Goal: Task Accomplishment & Management: Manage account settings

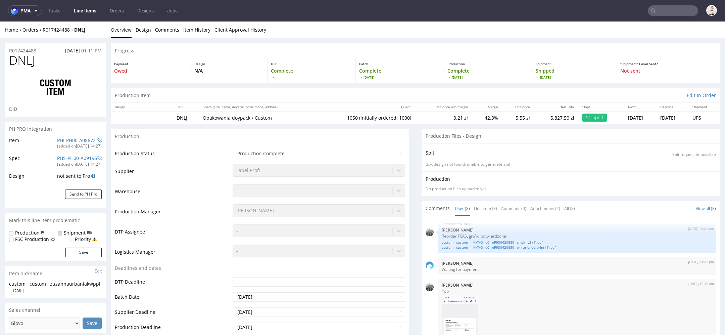
scroll to position [173, 0]
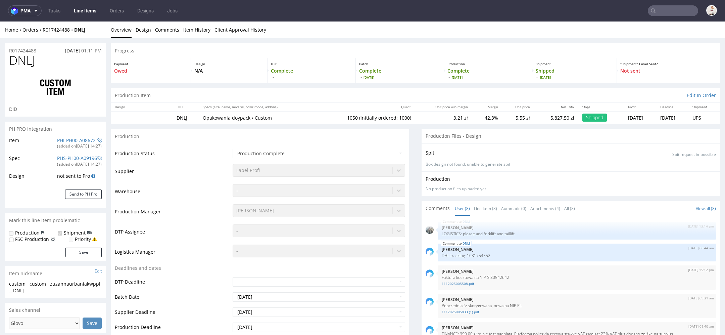
select select "in_progress"
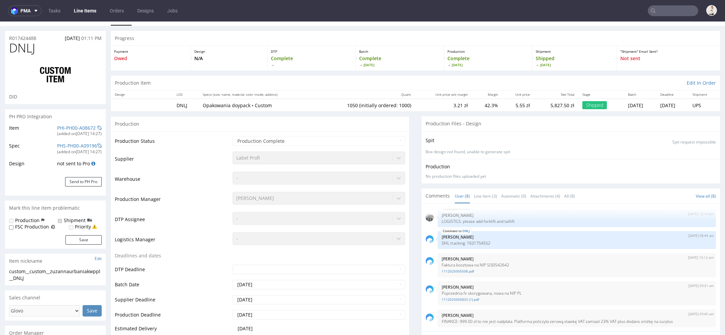
scroll to position [47, 0]
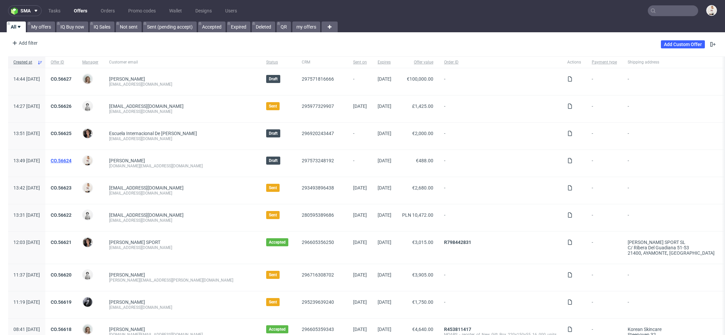
click at [72, 158] on link "CO.56624" at bounding box center [61, 160] width 21 height 5
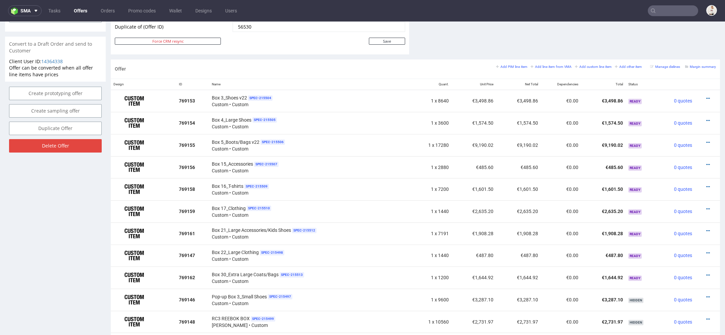
scroll to position [313, 0]
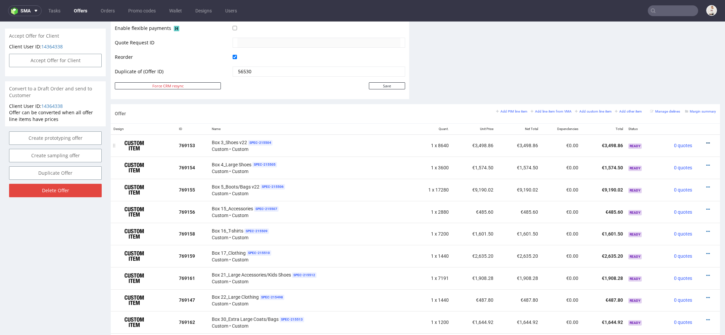
click at [707, 141] on icon at bounding box center [709, 143] width 4 height 5
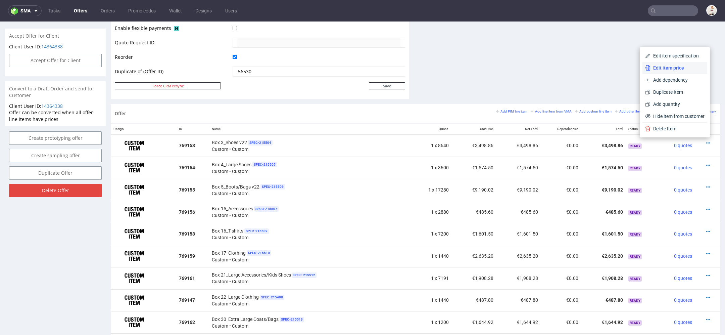
click at [672, 70] on span "Edit item price" at bounding box center [678, 67] width 54 height 7
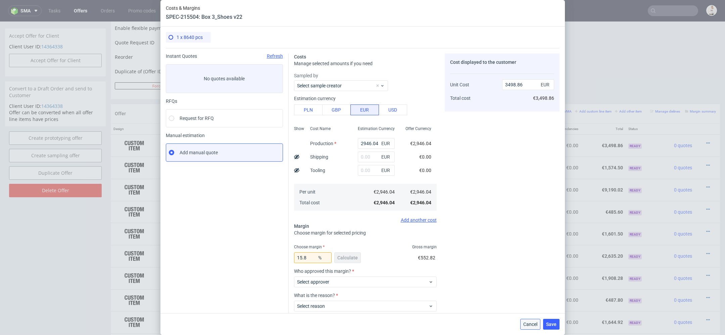
click at [529, 322] on span "Cancel" at bounding box center [531, 324] width 14 height 5
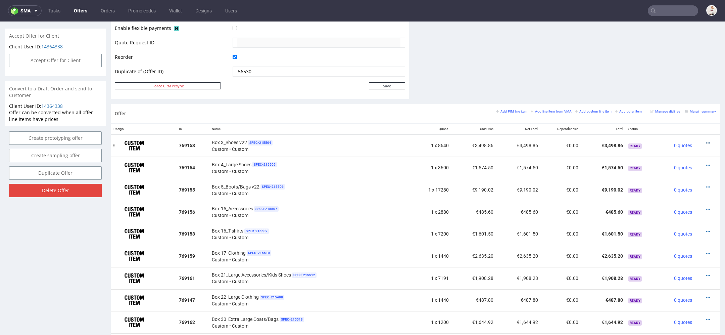
click at [707, 141] on icon at bounding box center [709, 143] width 4 height 5
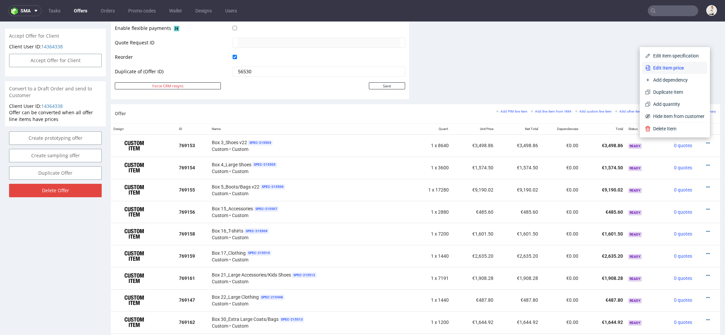
click at [679, 69] on span "Edit item price" at bounding box center [678, 67] width 54 height 7
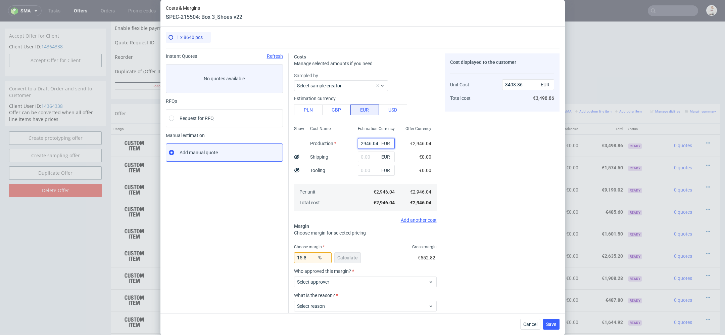
click at [366, 142] on input "2946.04" at bounding box center [376, 143] width 37 height 11
paste input "€3 928,05"
type input "€3 928,05"
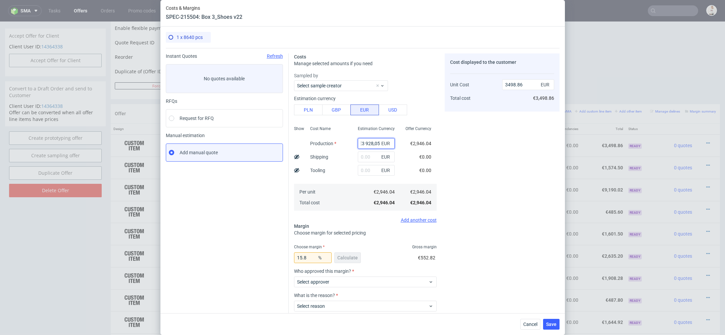
type input "0"
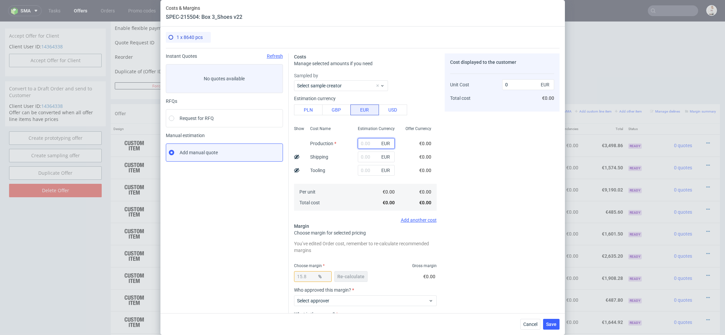
paste input "€3 928,05"
click at [365, 144] on input "€3 928,05" at bounding box center [376, 143] width 37 height 11
type input "3928.05"
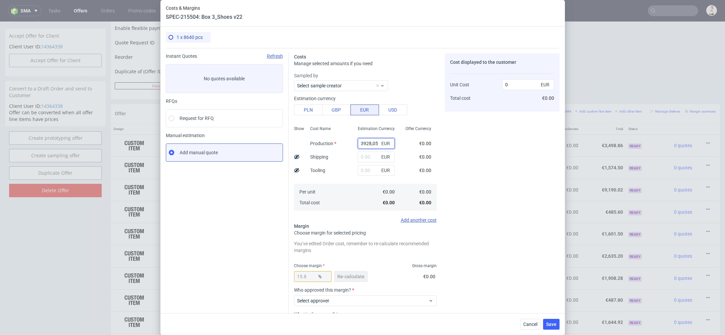
type input "4665.14"
type input "3928.05"
click at [494, 158] on div "Cost displayed to the customer Unit Cost Total cost 4665.14 EUR €4,665.14" at bounding box center [502, 209] width 115 height 313
click at [353, 281] on button "Re-calculate" at bounding box center [351, 276] width 33 height 11
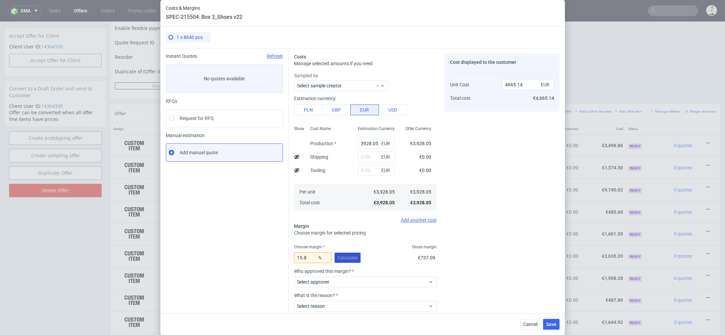
scroll to position [39, 0]
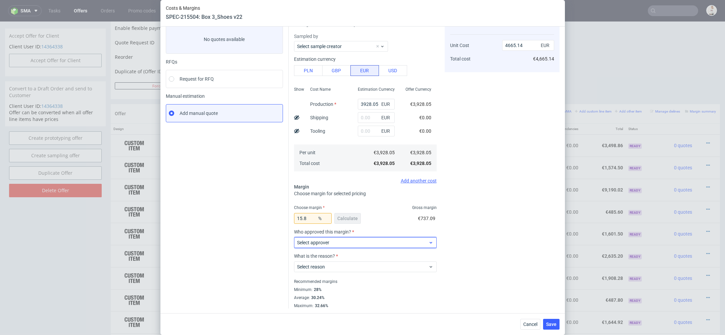
click at [346, 242] on span "Select approver" at bounding box center [363, 242] width 132 height 7
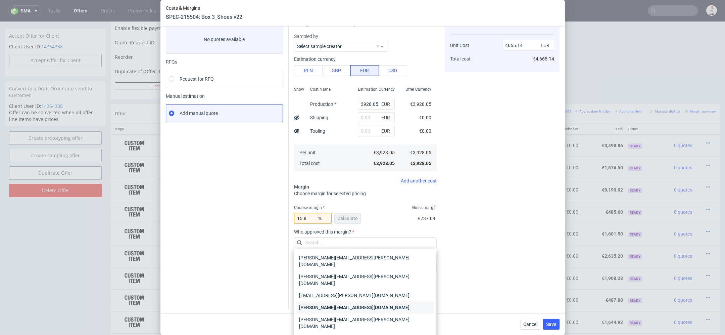
click at [360, 301] on div "maciej.wozniczko@packhelp.com" at bounding box center [365, 307] width 137 height 12
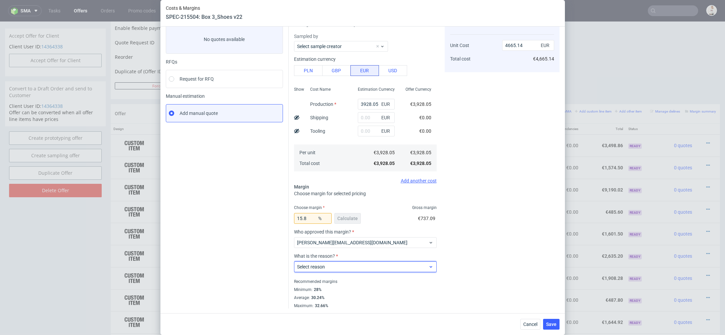
click at [352, 266] on span "Select reason" at bounding box center [363, 266] width 132 height 7
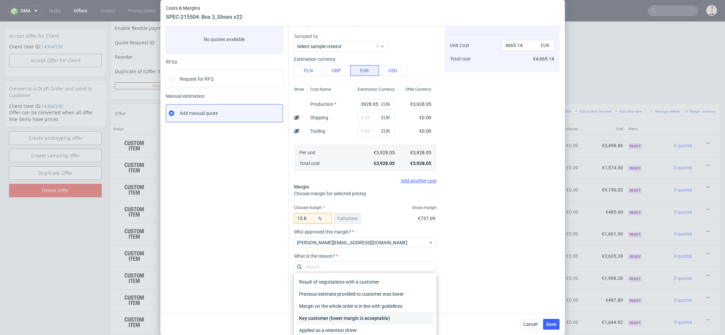
click at [351, 316] on div "Key customer (lower margin is acceptable)" at bounding box center [365, 318] width 137 height 12
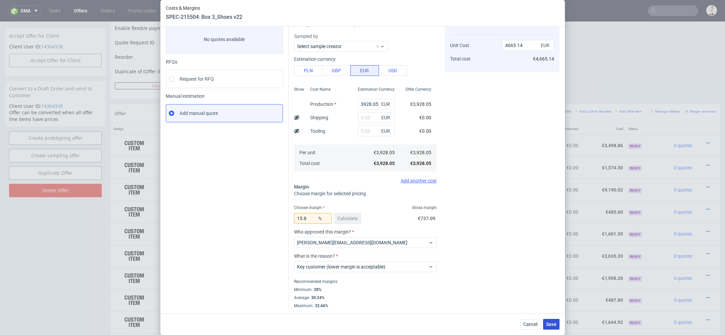
click at [554, 324] on span "Save" at bounding box center [551, 324] width 10 height 5
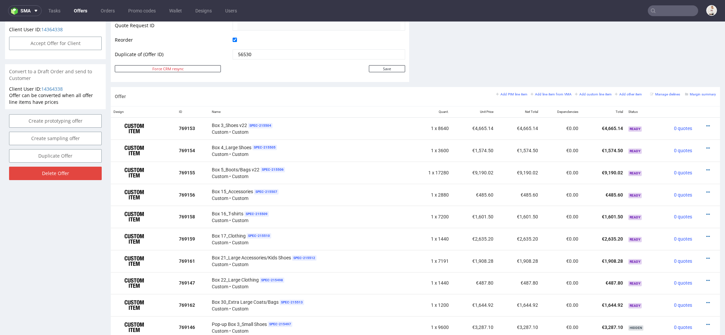
scroll to position [369, 0]
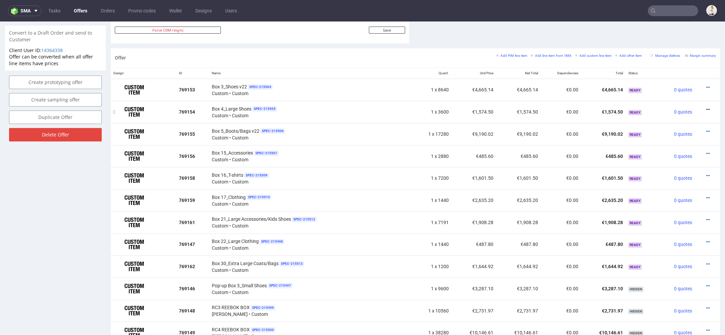
click at [707, 107] on icon at bounding box center [709, 109] width 4 height 5
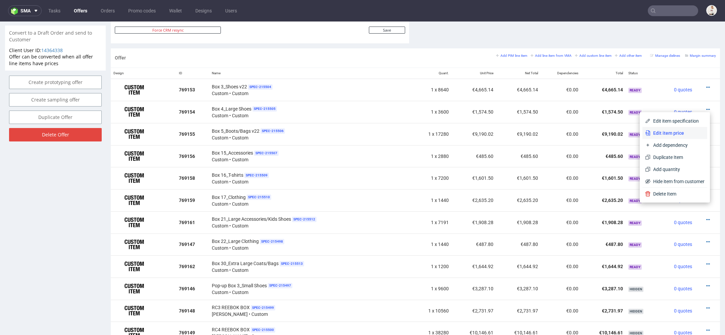
click at [684, 130] on span "Edit item price" at bounding box center [678, 133] width 54 height 7
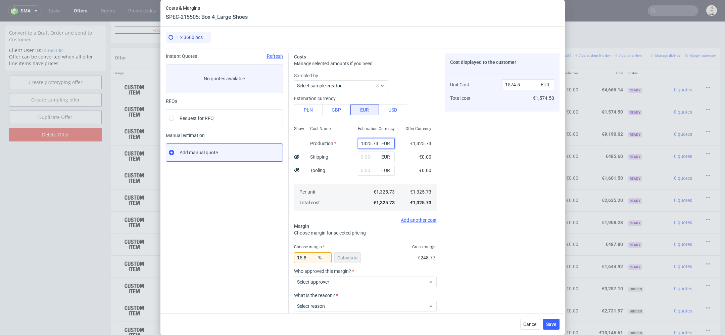
click at [374, 143] on input "1325.73" at bounding box center [376, 143] width 37 height 11
paste input "€530,29"
type input "€530,29"
type input "0"
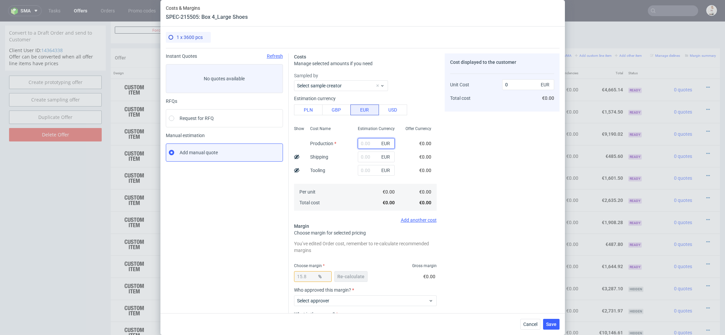
paste input "€530,29"
click at [363, 144] on input "€530,29" at bounding box center [376, 143] width 37 height 11
type input "530.29"
type input "629.8"
type input "530.29"
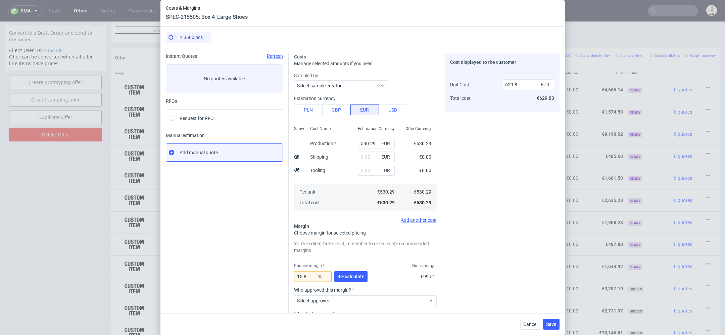
click at [427, 150] on div "€0.00" at bounding box center [425, 156] width 23 height 13
click at [351, 274] on span "Re-calculate" at bounding box center [351, 276] width 27 height 5
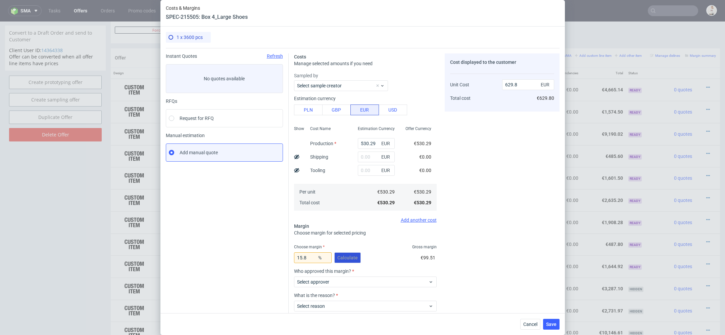
scroll to position [39, 0]
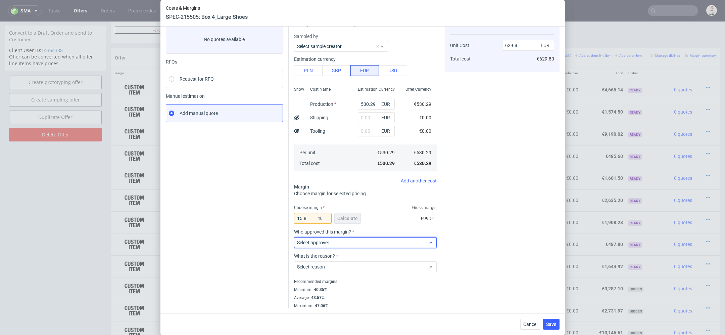
click at [341, 239] on span "Select approver" at bounding box center [363, 242] width 132 height 7
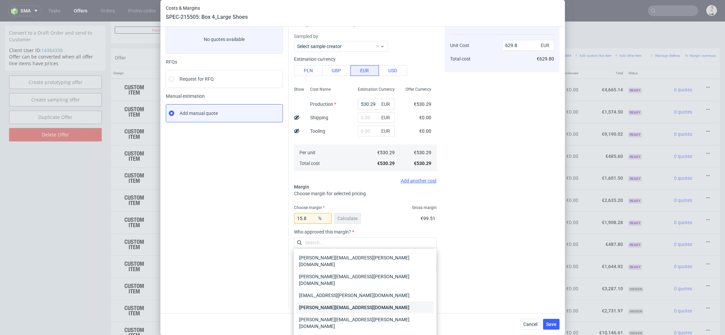
click at [346, 301] on div "maciej.wozniczko@packhelp.com" at bounding box center [365, 307] width 137 height 12
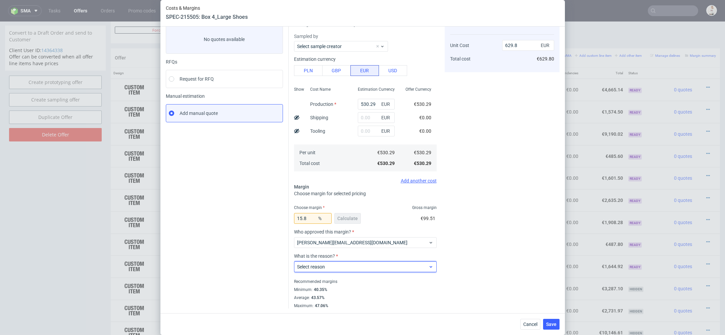
click at [341, 268] on span "Select reason" at bounding box center [363, 266] width 132 height 7
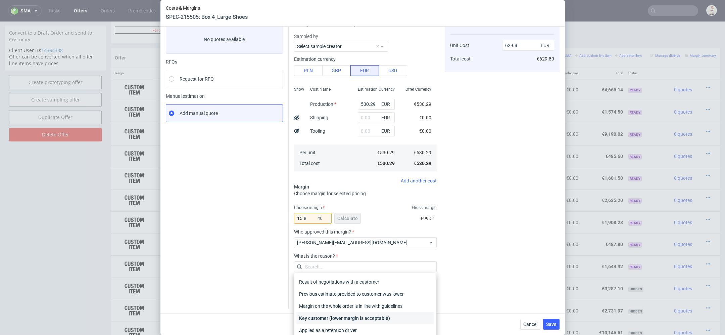
click at [345, 315] on div "Key customer (lower margin is acceptable)" at bounding box center [365, 318] width 137 height 12
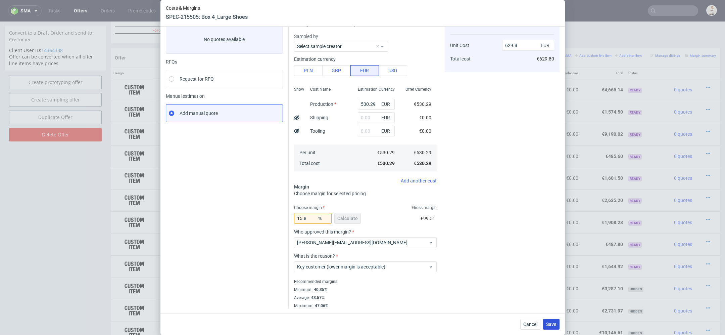
click at [552, 325] on span "Save" at bounding box center [551, 324] width 10 height 5
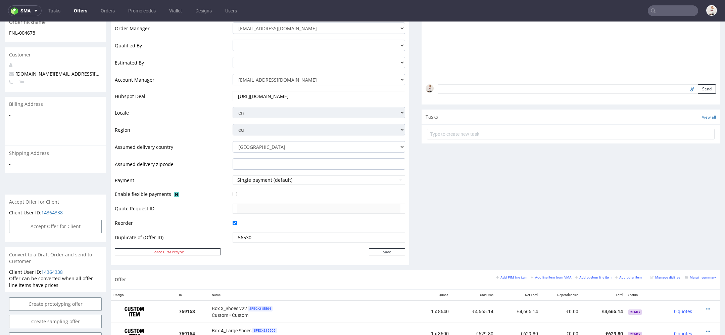
scroll to position [157, 0]
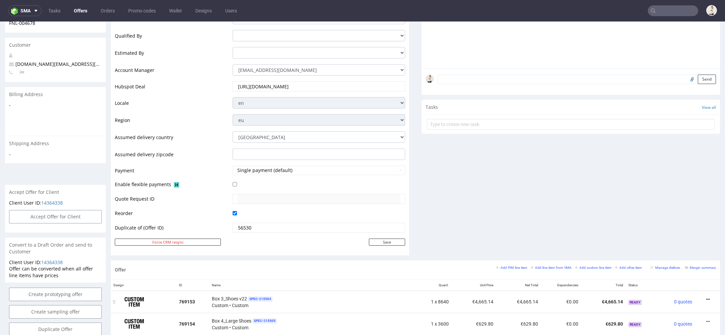
click at [707, 297] on icon at bounding box center [709, 299] width 4 height 5
click at [694, 208] on li "Edit item specification" at bounding box center [675, 212] width 65 height 12
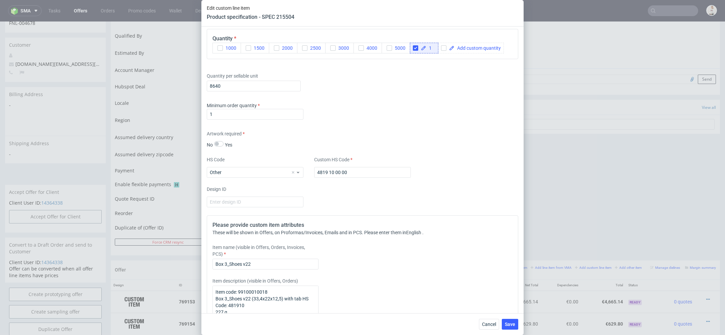
scroll to position [880, 0]
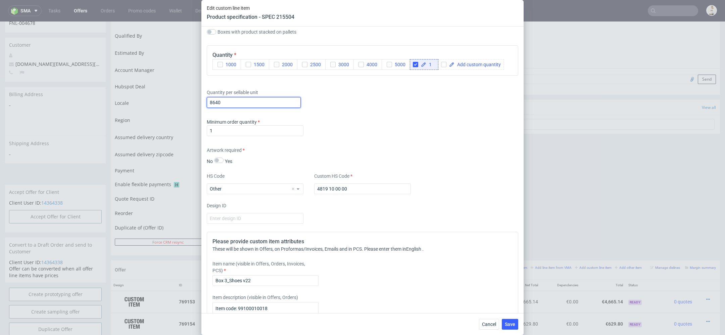
drag, startPoint x: 232, startPoint y: 103, endPoint x: 162, endPoint y: 103, distance: 69.9
click at [162, 103] on div "Edit custom line item Product specification - SPEC 215504 Supplier TFP Sp. z o.…" at bounding box center [362, 167] width 725 height 335
type input "19440"
click at [371, 126] on div "Minimum order quantity 1" at bounding box center [363, 129] width 312 height 20
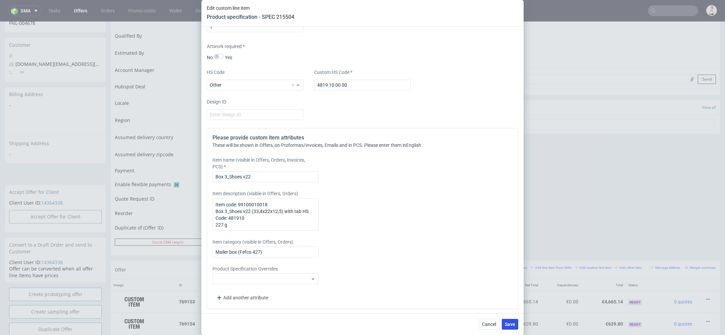
click at [511, 326] on span "Save" at bounding box center [510, 324] width 10 height 5
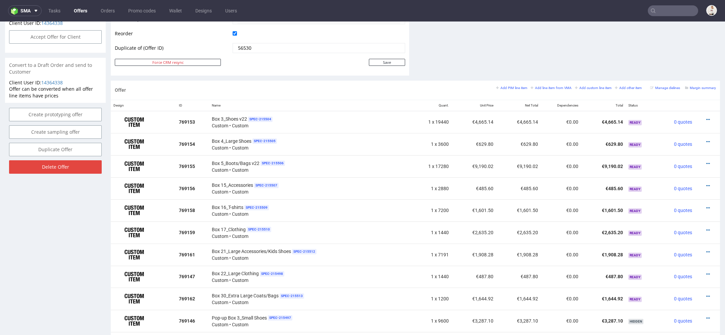
scroll to position [342, 0]
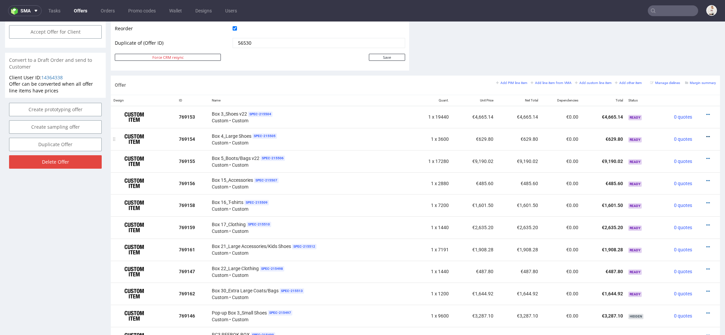
click at [707, 134] on icon at bounding box center [709, 136] width 4 height 5
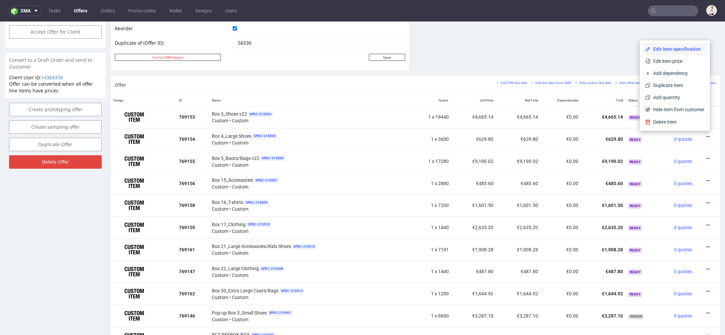
click at [674, 45] on li "Edit item specification" at bounding box center [675, 49] width 65 height 12
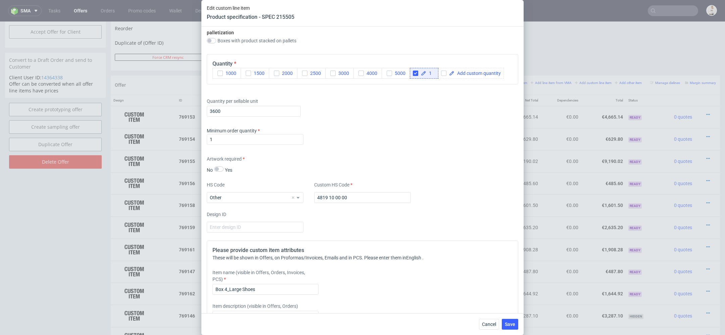
scroll to position [868, 0]
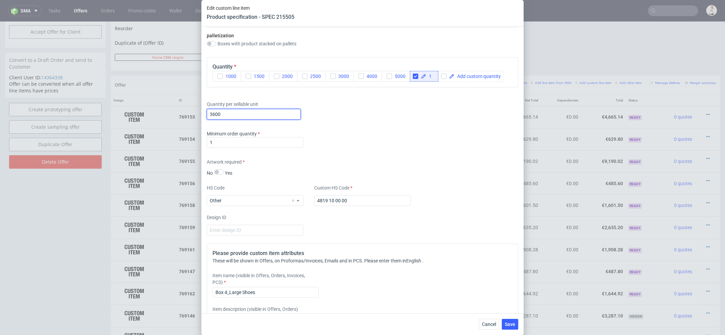
drag, startPoint x: 224, startPoint y: 111, endPoint x: 145, endPoint y: 102, distance: 78.8
click at [145, 102] on div "Edit custom line item Product specification - SPEC 215505 Supplier TFP Sp. z o.…" at bounding box center [362, 167] width 725 height 335
type input "13680"
click at [384, 150] on div "Supplier TFP Sp. z o.o. Technical specification Instant price RFQ Type Product …" at bounding box center [363, 170] width 322 height 286
click at [511, 322] on span "Save" at bounding box center [510, 324] width 10 height 5
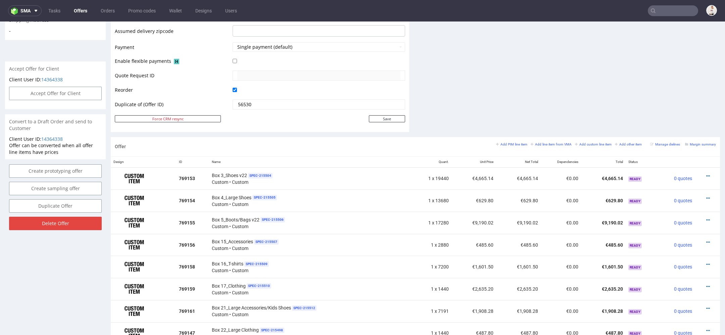
scroll to position [285, 0]
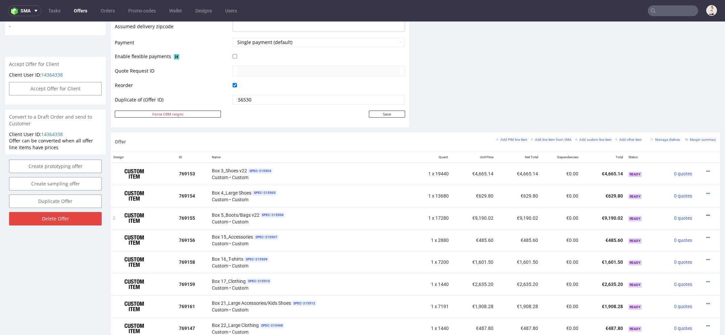
click at [707, 213] on icon at bounding box center [709, 215] width 4 height 5
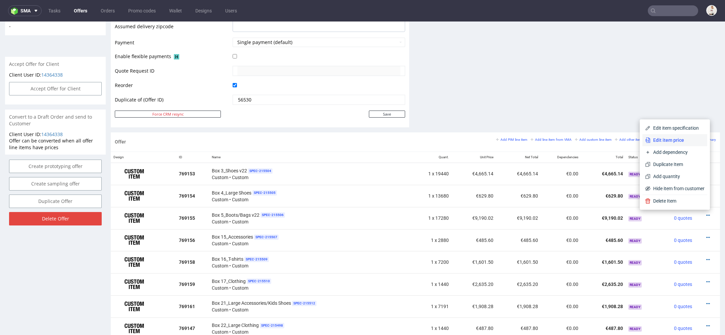
click at [682, 140] on span "Edit item price" at bounding box center [678, 140] width 54 height 7
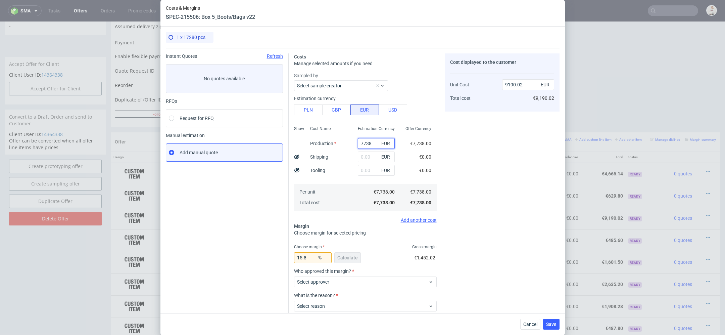
click at [369, 143] on input "7738" at bounding box center [376, 143] width 37 height 11
paste input "€644,83"
type input "€644,83"
type input "0"
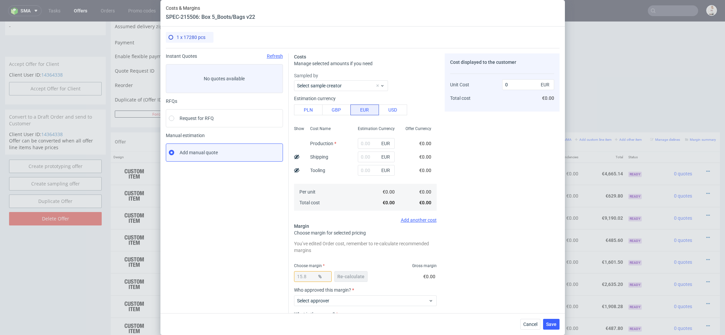
click at [428, 158] on span "€0.00" at bounding box center [425, 156] width 12 height 5
click at [367, 143] on input "text" at bounding box center [376, 143] width 37 height 11
paste input "€644,83"
click at [364, 142] on input "€644,83" at bounding box center [376, 143] width 37 height 11
type input "644.83"
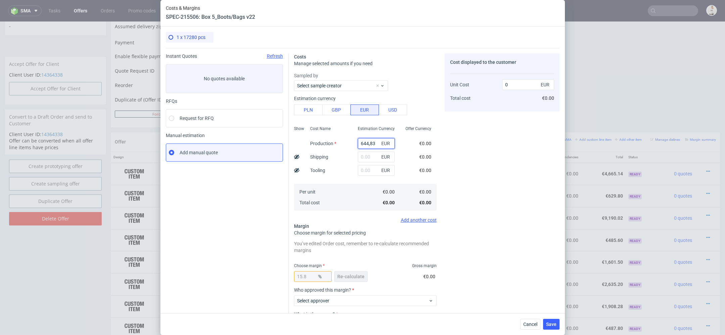
type input "765.83"
type input "644.83"
click at [458, 156] on div "Cost displayed to the customer Unit Cost Total cost 765.83 EUR €765.83" at bounding box center [502, 209] width 115 height 313
click at [354, 271] on button "Re-calculate" at bounding box center [351, 276] width 33 height 11
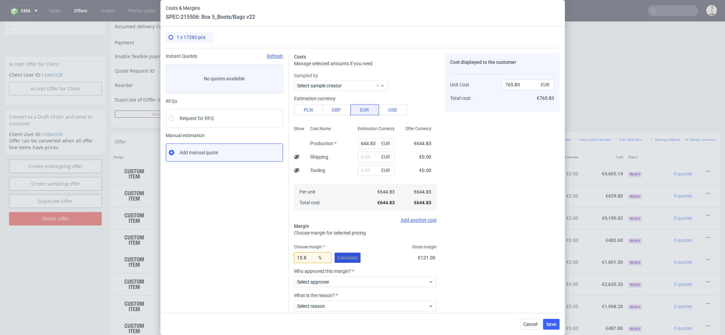
scroll to position [39, 0]
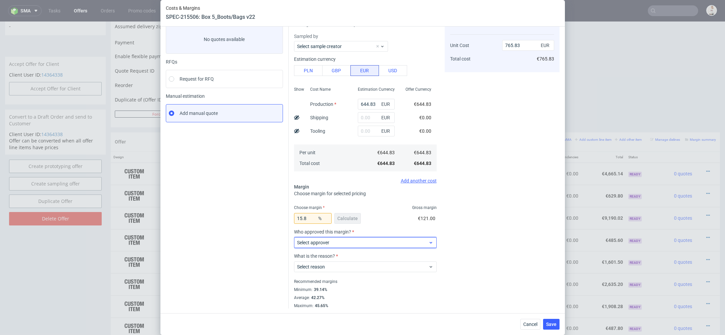
click at [340, 240] on span "Select approver" at bounding box center [363, 242] width 132 height 7
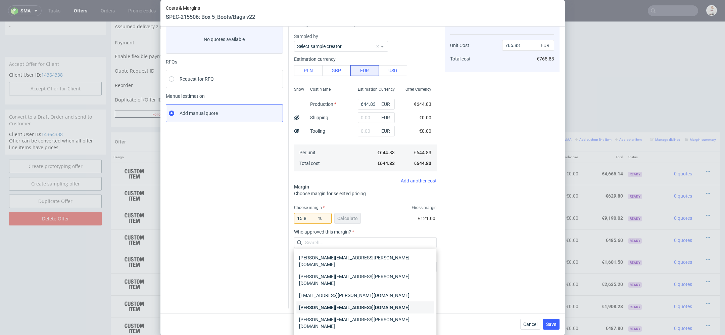
click at [360, 301] on div "maciej.wozniczko@packhelp.com" at bounding box center [365, 307] width 137 height 12
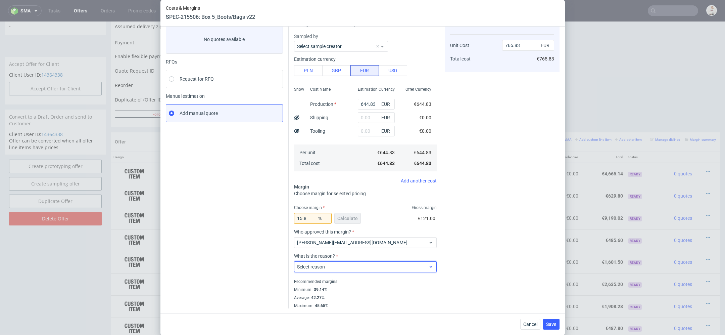
click at [359, 271] on div "Select reason" at bounding box center [365, 266] width 143 height 11
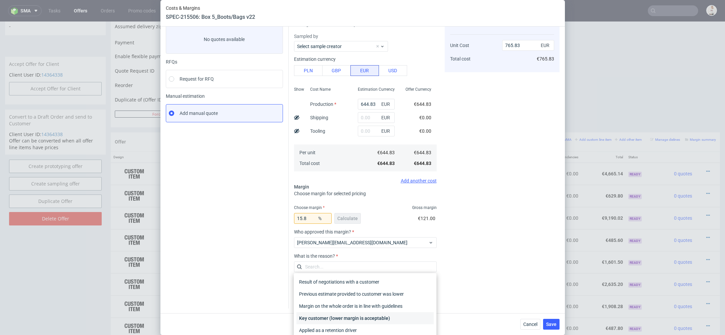
click at [367, 315] on div "Key customer (lower margin is acceptable)" at bounding box center [365, 318] width 137 height 12
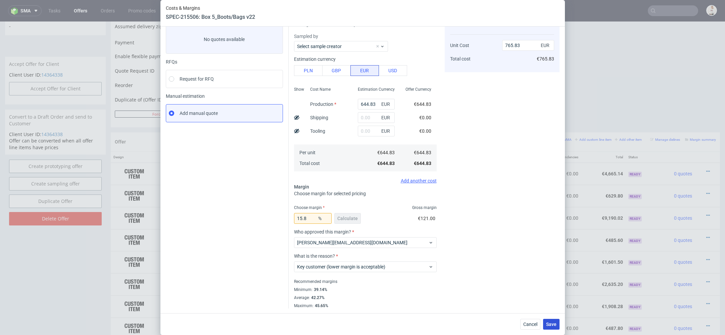
click at [552, 325] on span "Save" at bounding box center [551, 324] width 10 height 5
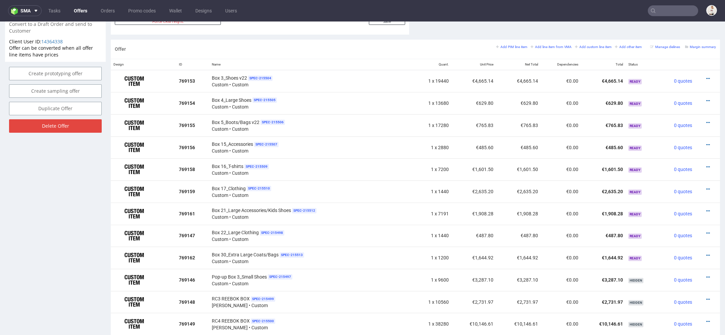
scroll to position [401, 0]
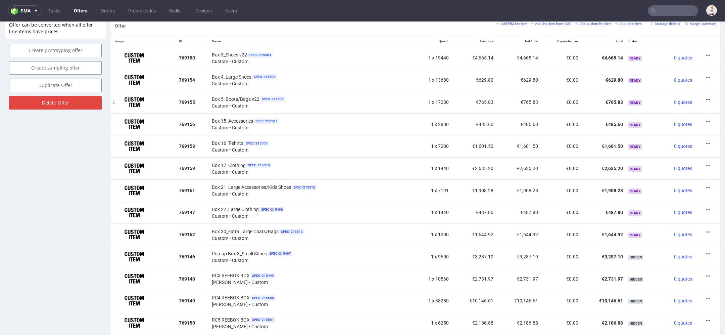
click at [707, 97] on icon at bounding box center [709, 99] width 4 height 5
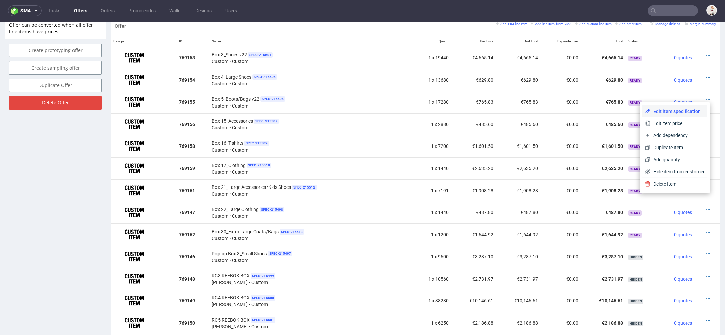
click at [675, 111] on span "Edit item specification" at bounding box center [678, 111] width 54 height 7
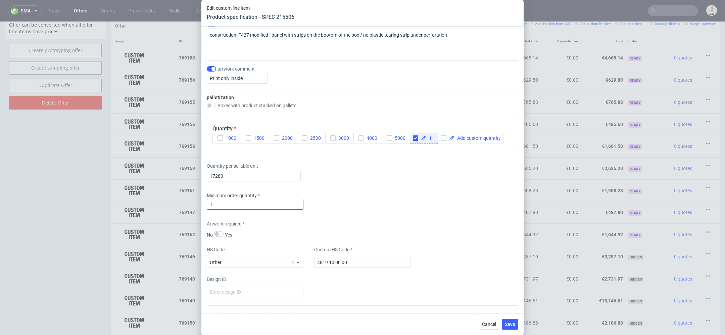
scroll to position [807, 0]
drag, startPoint x: 227, startPoint y: 173, endPoint x: 172, endPoint y: 171, distance: 54.8
click at [172, 171] on div "Edit custom line item Product specification - SPEC 215506 Supplier TFP Sp. z o.…" at bounding box center [362, 167] width 725 height 335
paste input "text"
type input "1"
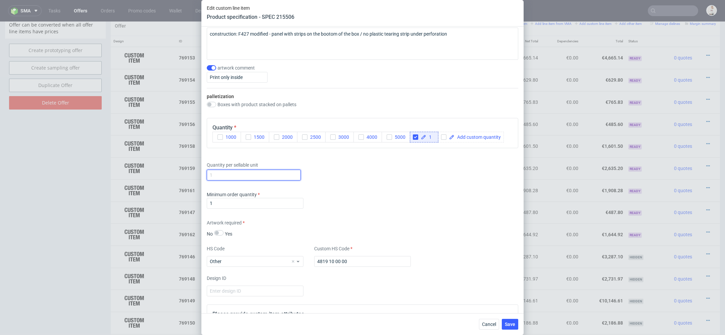
paste input "22 546"
click at [217, 173] on input "22 546" at bounding box center [254, 175] width 94 height 11
type input "22546"
click at [359, 191] on div "Minimum order quantity 1" at bounding box center [363, 201] width 312 height 20
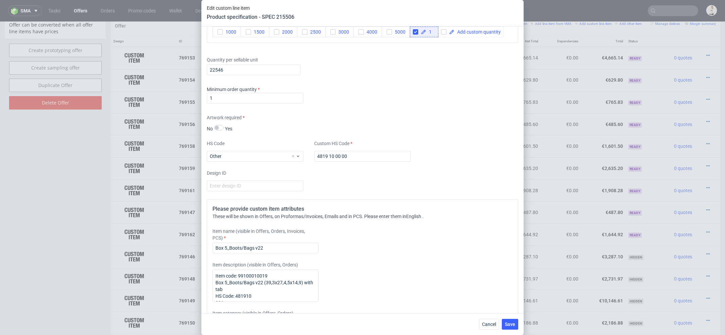
scroll to position [971, 0]
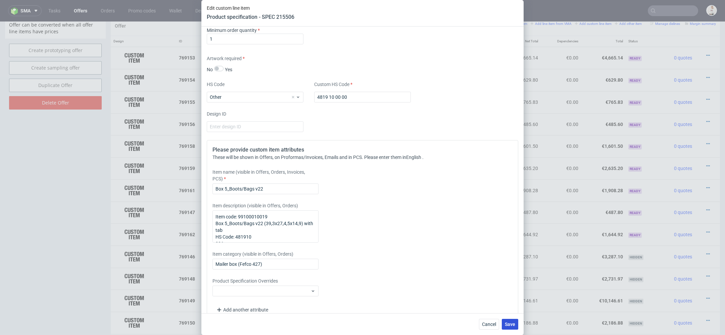
click at [515, 327] on button "Save" at bounding box center [510, 324] width 16 height 11
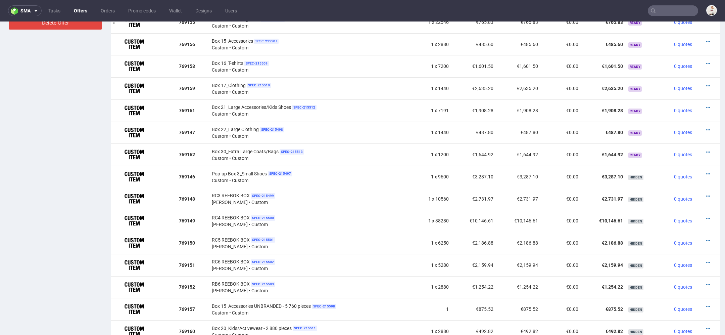
scroll to position [482, 0]
click at [707, 60] on icon at bounding box center [709, 62] width 4 height 5
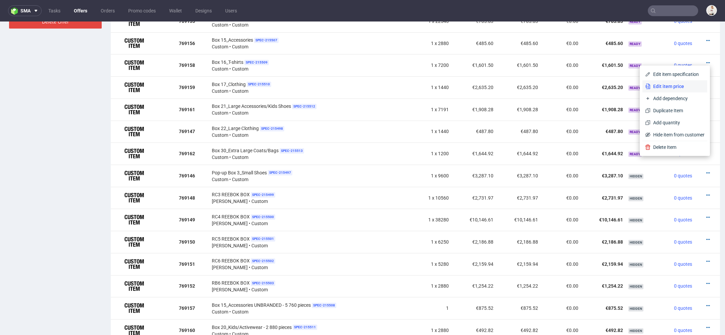
click at [670, 85] on span "Edit item price" at bounding box center [678, 86] width 54 height 7
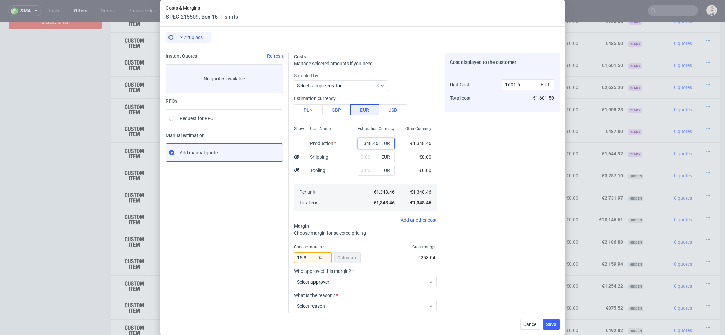
click at [372, 141] on input "1348.46" at bounding box center [376, 143] width 37 height 11
paste input "€1 942,14"
type input "€1 942,14"
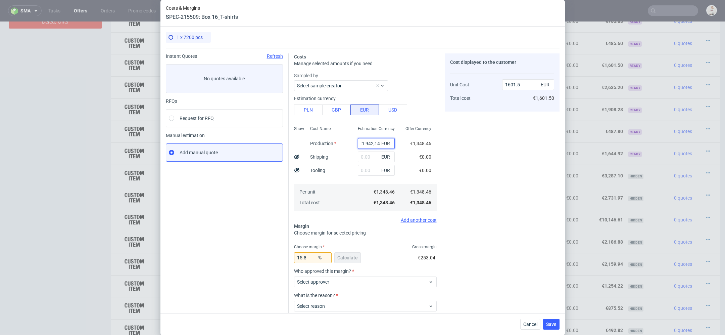
type input "0"
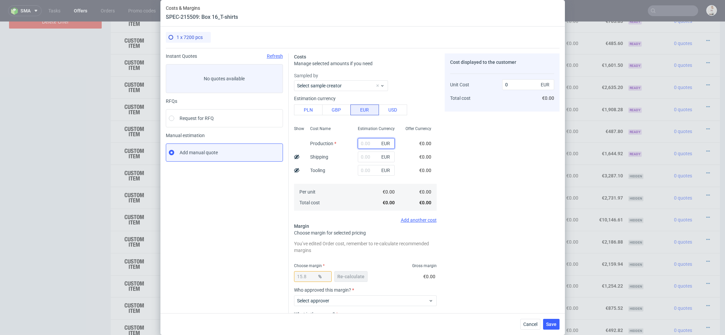
scroll to position [0, 0]
paste input "€1 942,14"
click at [366, 143] on input "€1 942,14" at bounding box center [376, 143] width 37 height 11
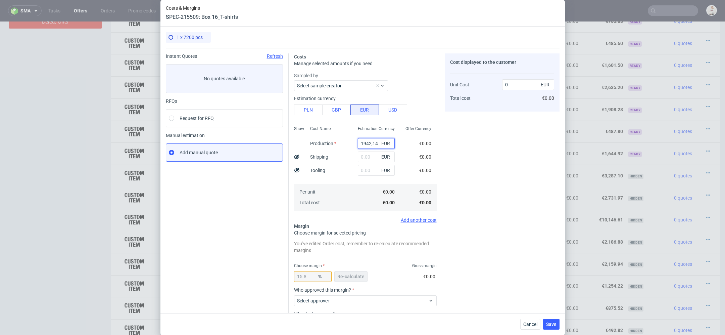
type input "1942.14"
type input "2306.58"
type input "1942.14"
click at [481, 178] on div "Cost displayed to the customer Unit Cost Total cost 2306.58 EUR €2,306.58" at bounding box center [502, 209] width 115 height 313
click at [350, 274] on span "Re-calculate" at bounding box center [351, 276] width 27 height 5
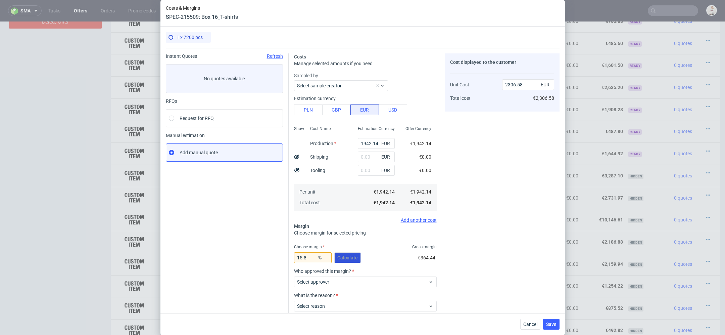
scroll to position [39, 0]
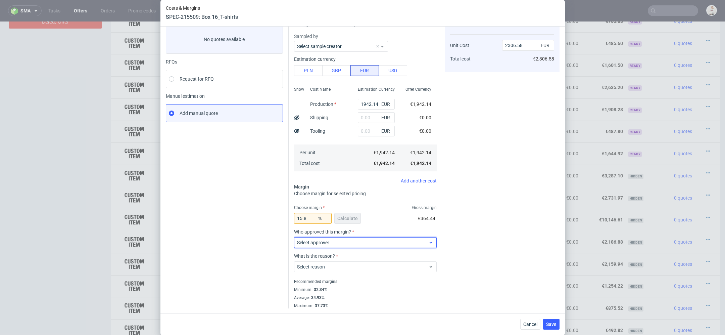
click at [346, 244] on span "Select approver" at bounding box center [363, 242] width 132 height 7
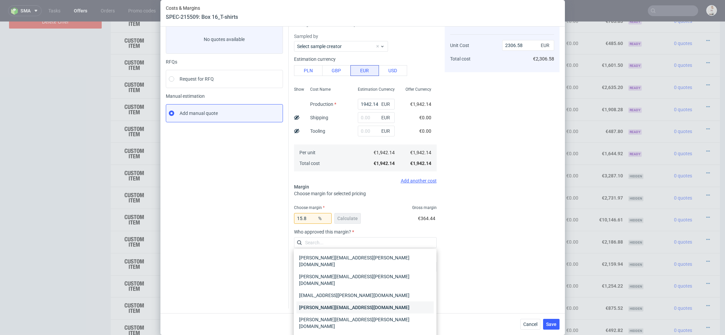
click at [353, 301] on div "maciej.wozniczko@packhelp.com" at bounding box center [365, 307] width 137 height 12
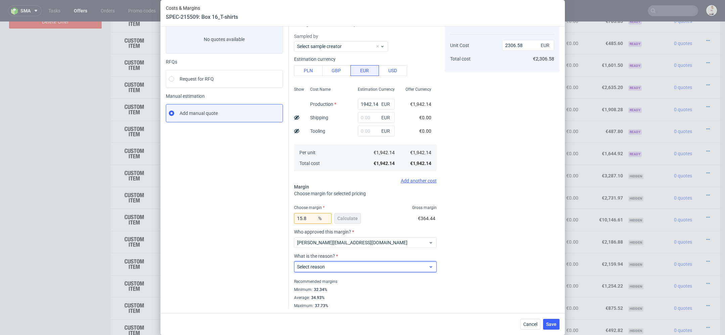
click at [346, 262] on div "Select reason" at bounding box center [365, 266] width 143 height 11
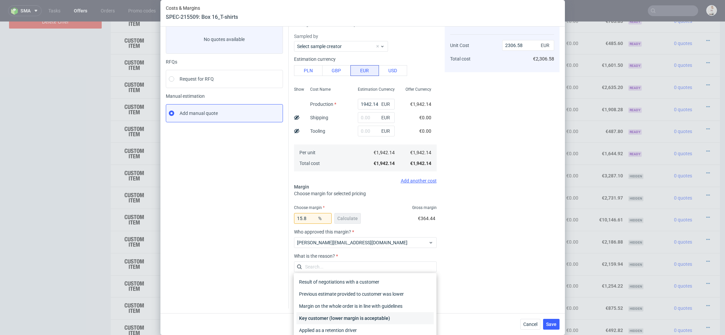
click at [353, 318] on div "Key customer (lower margin is acceptable)" at bounding box center [365, 318] width 137 height 12
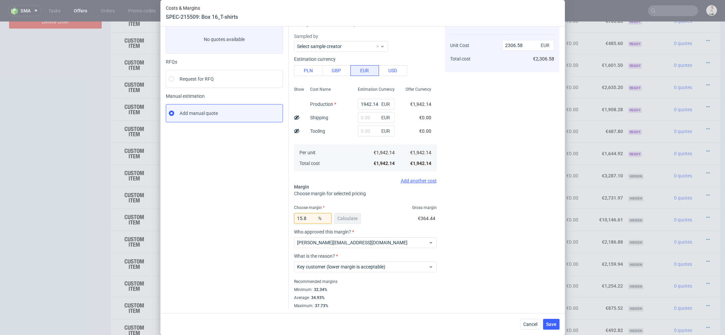
click at [490, 272] on div "Cost displayed to the customer Unit Cost Total cost 2306.58 EUR €2,306.58" at bounding box center [502, 161] width 115 height 294
click at [552, 324] on span "Save" at bounding box center [551, 324] width 10 height 5
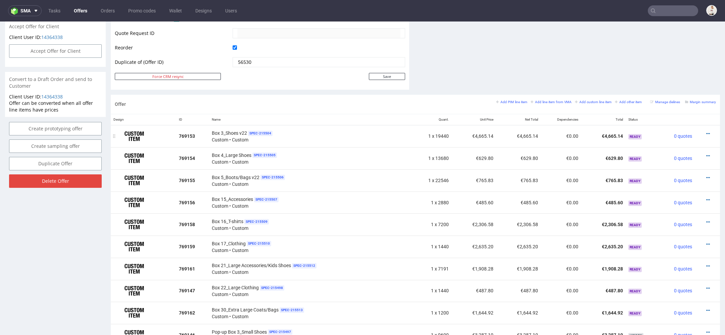
scroll to position [325, 0]
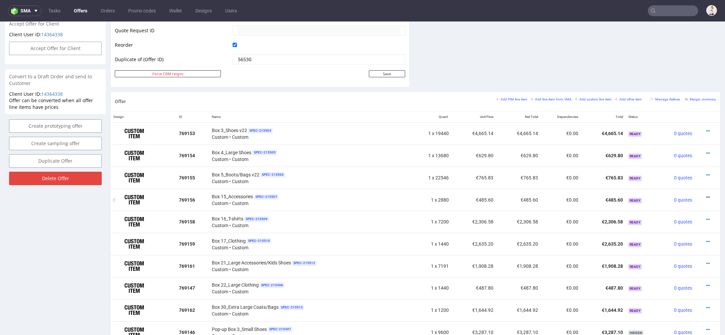
click at [707, 195] on icon at bounding box center [709, 197] width 4 height 5
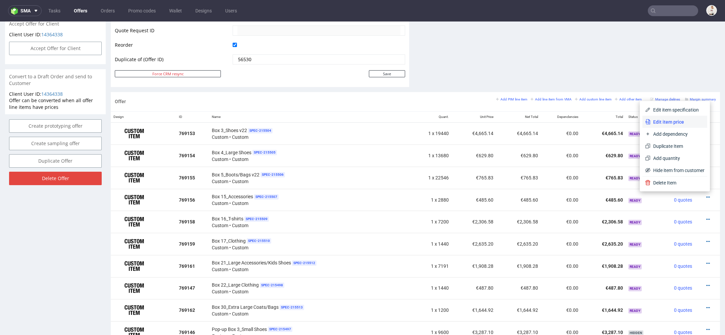
click at [673, 122] on span "Edit item price" at bounding box center [678, 122] width 54 height 7
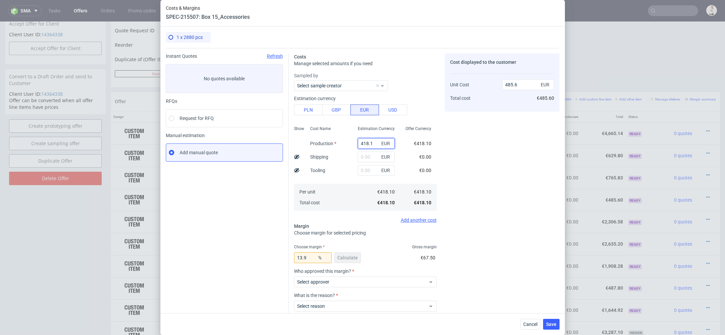
click at [375, 143] on input "418.1" at bounding box center [376, 143] width 37 height 11
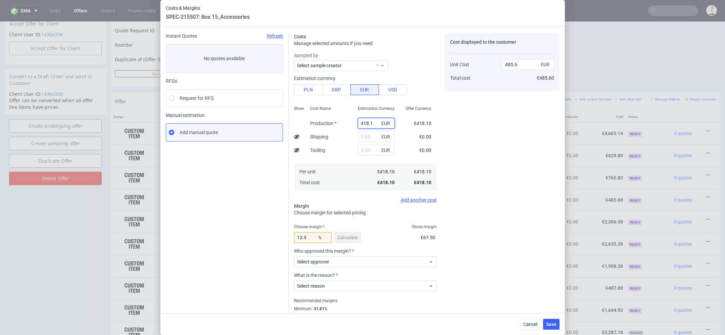
scroll to position [0, 0]
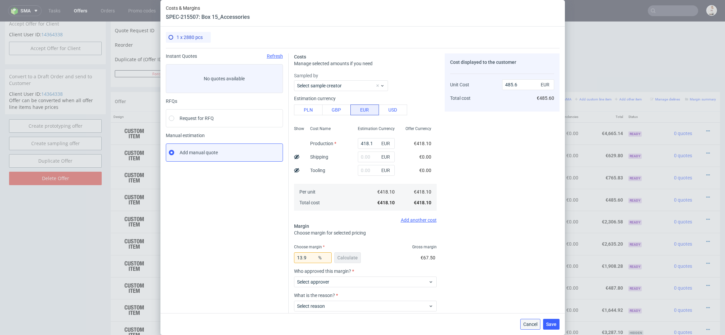
click at [529, 324] on span "Cancel" at bounding box center [531, 324] width 14 height 5
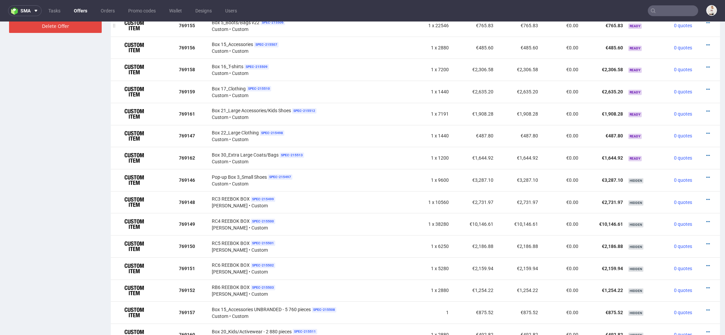
scroll to position [483, 0]
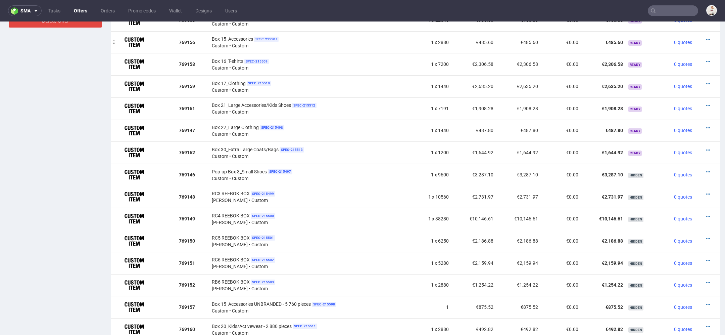
click at [701, 34] on td at bounding box center [707, 42] width 25 height 22
click at [707, 38] on icon at bounding box center [709, 39] width 4 height 5
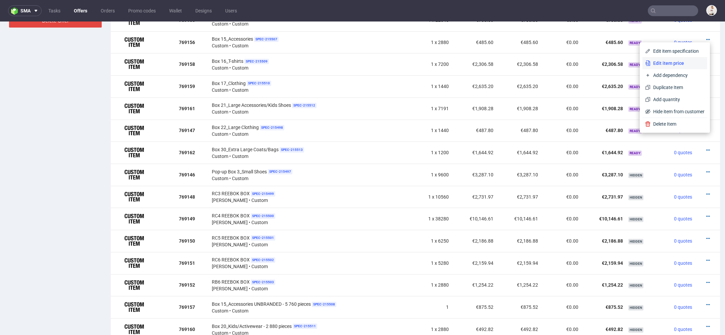
click at [661, 64] on span "Edit item price" at bounding box center [678, 63] width 54 height 7
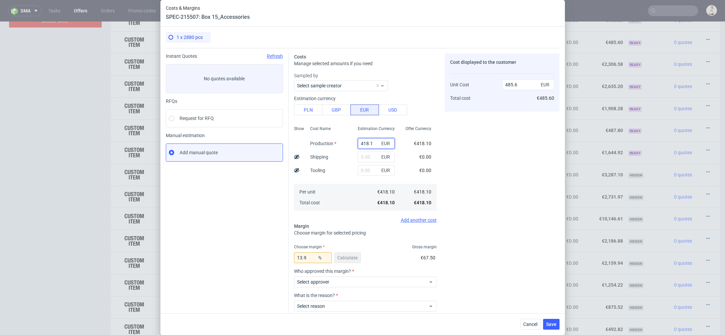
click at [368, 140] on input "418.1" at bounding box center [376, 143] width 37 height 11
paste input "€1 942,14"
type input "€1 942,14"
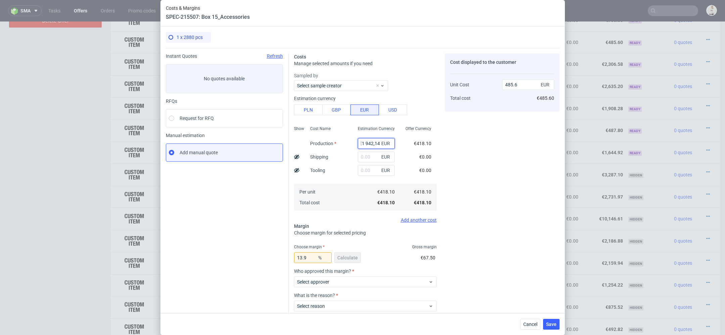
type input "0"
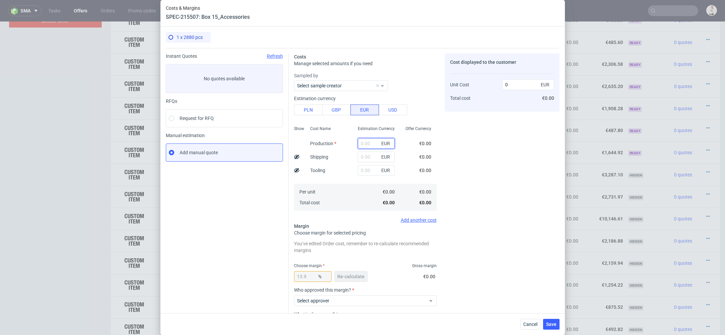
scroll to position [0, 0]
paste input "€1 942,14"
click at [367, 143] on input "€1 942,14" at bounding box center [376, 143] width 37 height 11
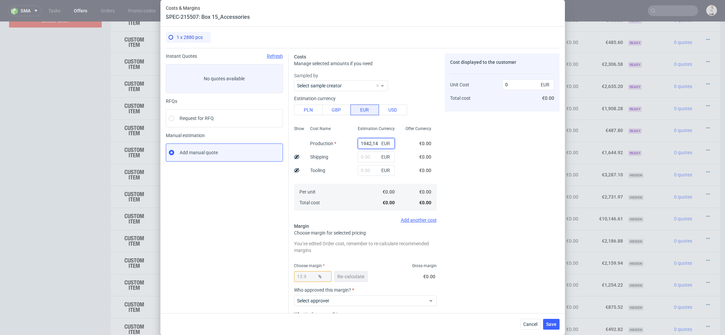
type input "1942.14"
type input "2255.68"
type input "1942.14"
click at [468, 187] on div "Cost displayed to the customer Unit Cost Total cost 2255.68 EUR €2,255.68" at bounding box center [502, 209] width 115 height 313
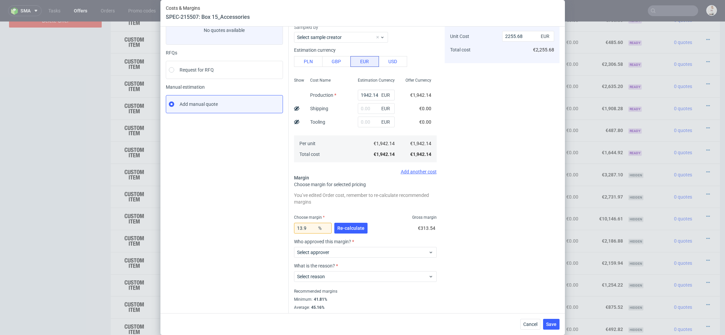
scroll to position [50, 0]
drag, startPoint x: 308, startPoint y: 227, endPoint x: 254, endPoint y: 225, distance: 54.4
click at [254, 225] on div "Instant Quotes Refresh No quotes available RFQs Request for RFQ Manual estimati…" at bounding box center [363, 157] width 394 height 318
type input "15"
type input "2284.87"
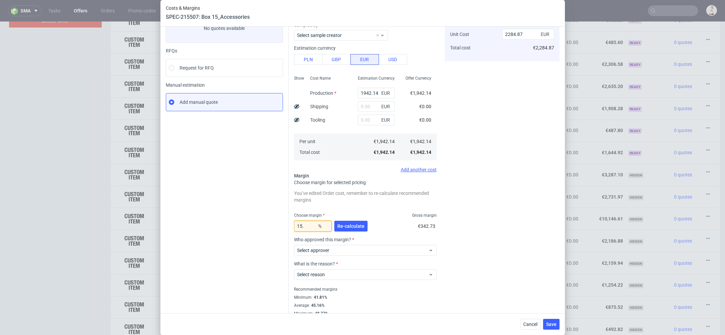
type input "15.8"
type input "2306.58"
type input "15.8"
click at [354, 224] on span "Re-calculate" at bounding box center [351, 226] width 27 height 5
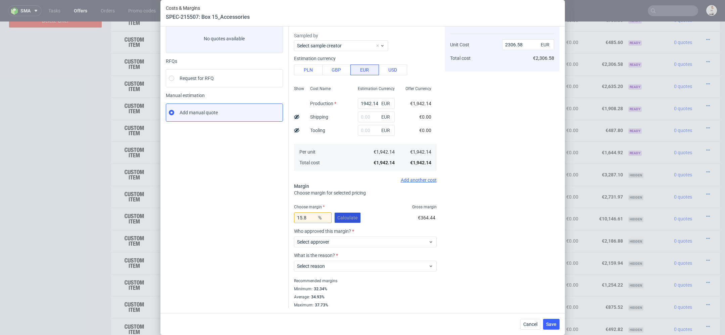
scroll to position [39, 0]
click at [343, 241] on span "Select approver" at bounding box center [363, 242] width 132 height 7
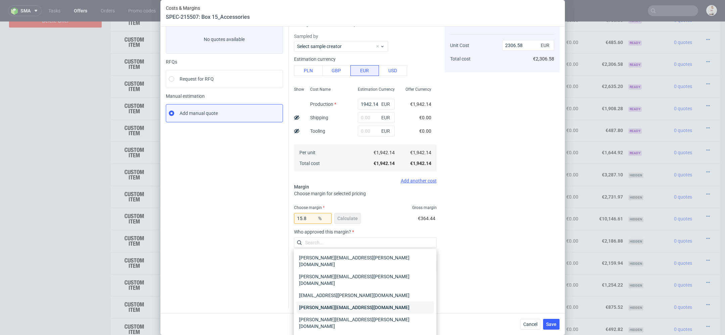
click at [342, 301] on div "maciej.wozniczko@packhelp.com" at bounding box center [365, 307] width 137 height 12
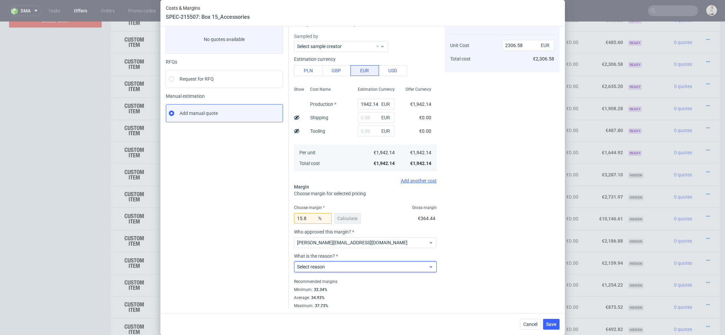
click at [334, 268] on span "Select reason" at bounding box center [363, 266] width 132 height 7
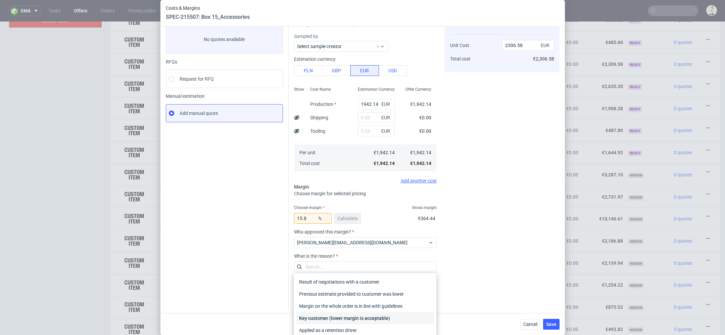
click at [343, 315] on div "Key customer (lower margin is acceptable)" at bounding box center [365, 318] width 137 height 12
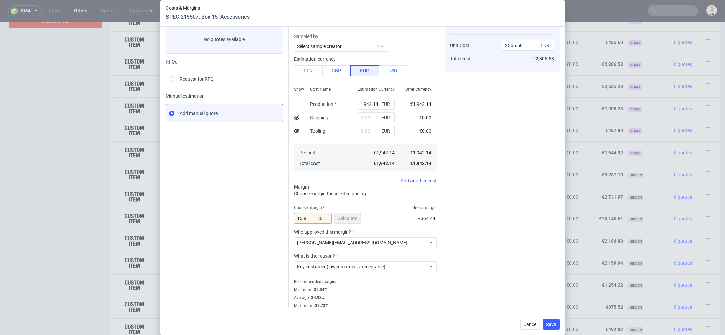
click at [497, 279] on div "Cost displayed to the customer Unit Cost Total cost 2306.58 EUR €2,306.58" at bounding box center [502, 161] width 115 height 294
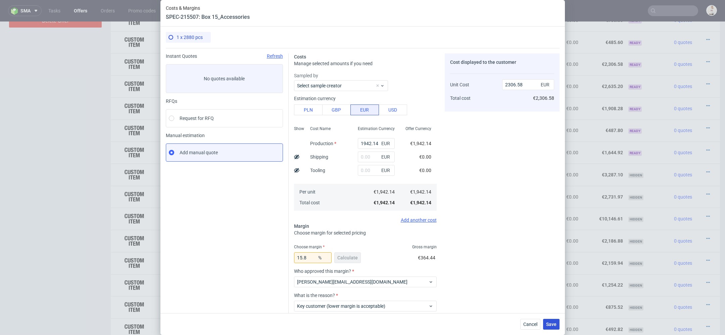
click at [547, 325] on span "Save" at bounding box center [551, 324] width 10 height 5
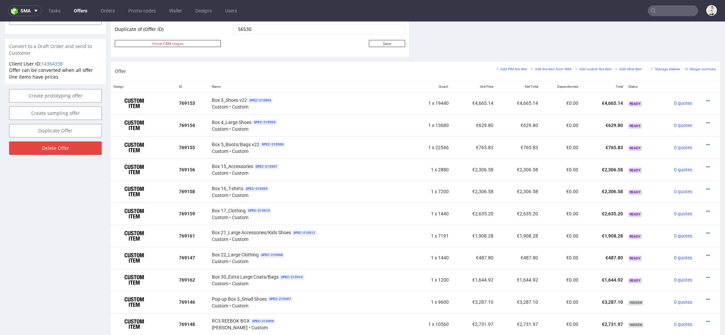
scroll to position [357, 0]
click at [707, 164] on icon at bounding box center [709, 166] width 4 height 5
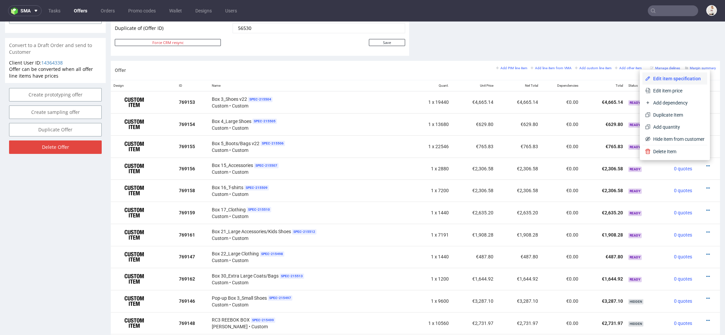
click at [676, 77] on span "Edit item specification" at bounding box center [678, 78] width 54 height 7
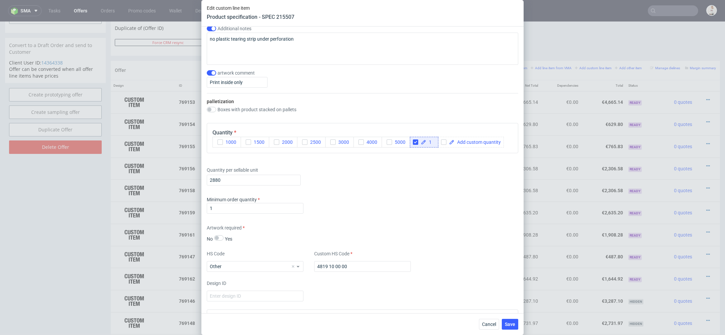
scroll to position [802, 0]
drag, startPoint x: 225, startPoint y: 178, endPoint x: 182, endPoint y: 171, distance: 43.5
click at [192, 171] on div "Edit custom line item Product specification - SPEC 215507 Supplier TFP Sp. z o.…" at bounding box center [362, 167] width 725 height 335
paste input "1"
type input "1"
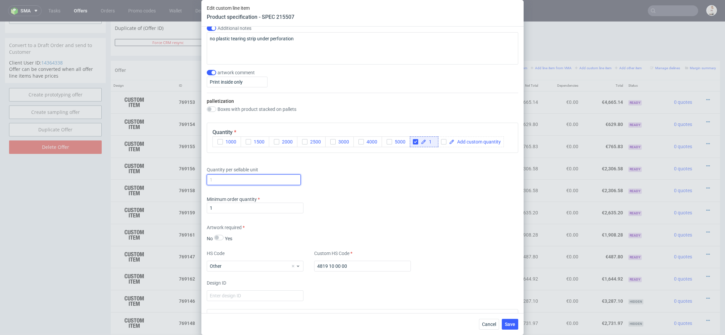
paste input "5 760"
click at [214, 178] on input "5 760" at bounding box center [254, 179] width 94 height 11
type input "5760"
click at [366, 214] on div "Supplier TFP Sp. z o.o. Technical specification Instant price RFQ Type Product …" at bounding box center [363, 170] width 322 height 286
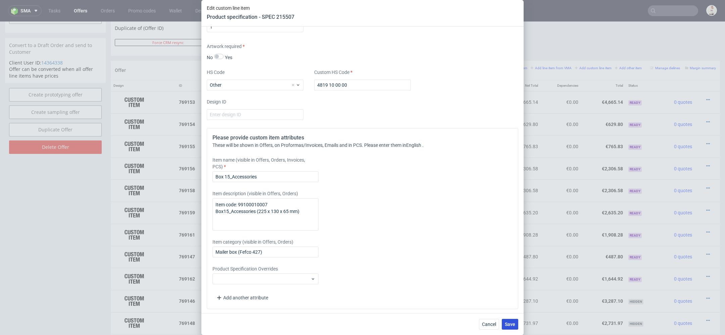
click at [513, 323] on span "Save" at bounding box center [510, 324] width 10 height 5
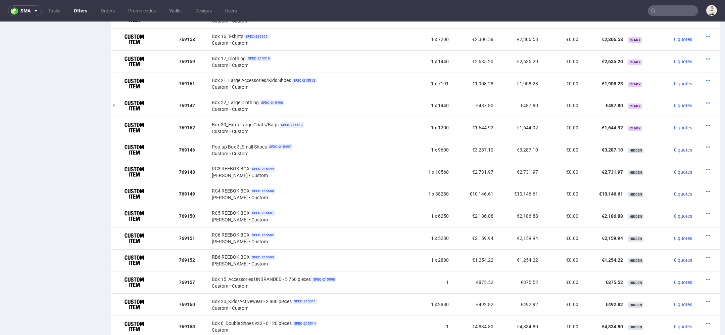
scroll to position [510, 0]
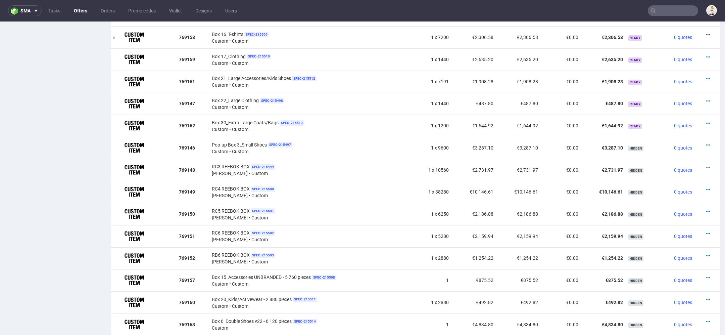
click at [707, 33] on icon at bounding box center [709, 35] width 4 height 5
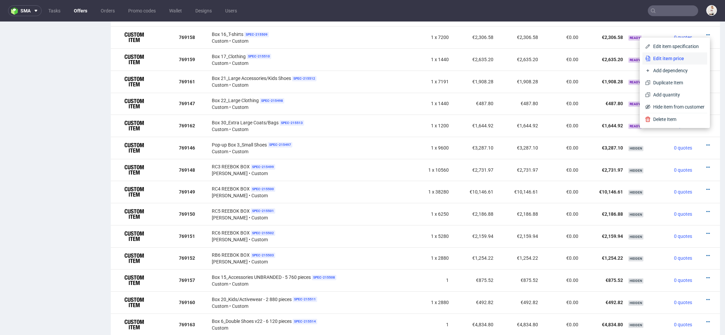
click at [678, 56] on span "Edit item price" at bounding box center [678, 58] width 54 height 7
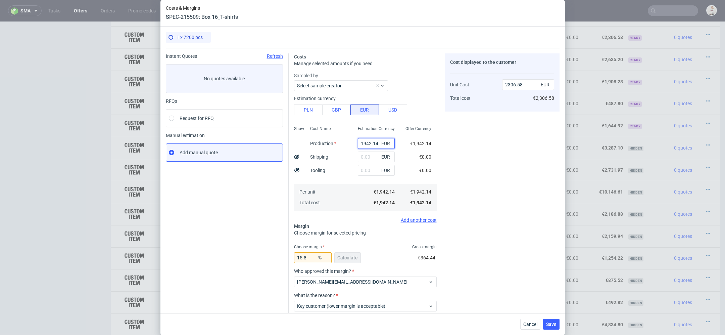
click at [371, 144] on input "1942.14" at bounding box center [376, 143] width 37 height 11
paste input "€4 222,55"
type input "€4 222,55"
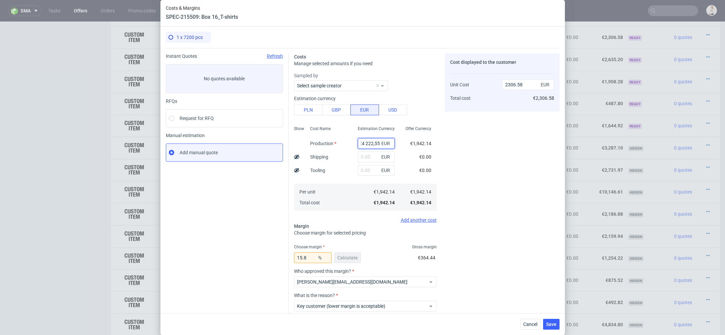
type input "0"
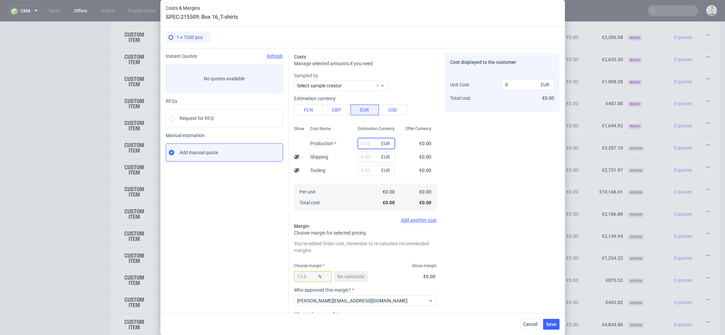
scroll to position [0, 0]
paste input "€4 222,55"
click at [366, 143] on input "€4 222,55" at bounding box center [376, 143] width 37 height 11
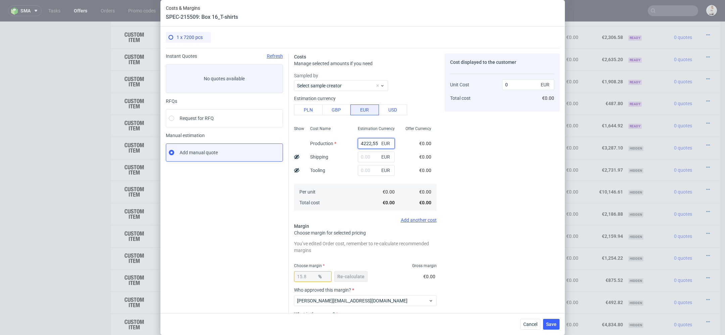
type input "4222.55"
type input "5014.9"
type input "4222.55"
click at [498, 194] on div "Cost displayed to the customer Unit Cost Total cost 5014.9 EUR €5,014.90" at bounding box center [502, 209] width 115 height 313
click at [353, 274] on span "Re-calculate" at bounding box center [351, 276] width 27 height 5
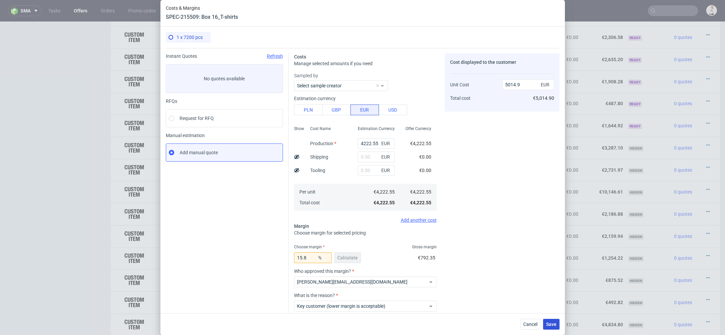
click at [553, 323] on span "Save" at bounding box center [551, 324] width 10 height 5
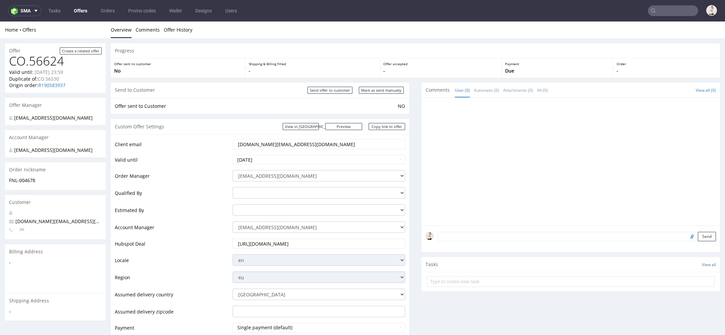
click at [84, 11] on link "Offers" at bounding box center [80, 10] width 21 height 11
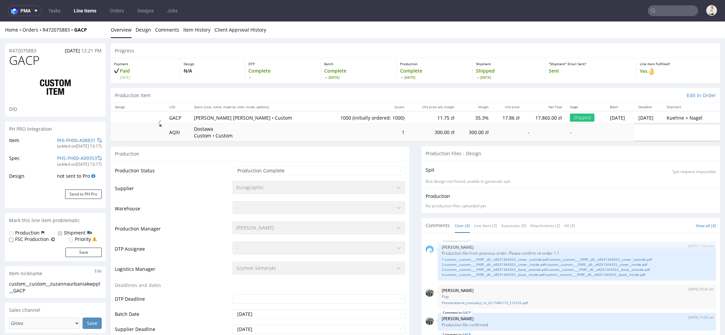
select select "in_progress"
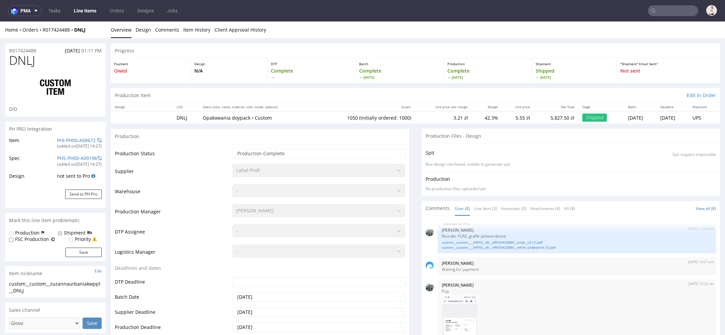
scroll to position [173, 0]
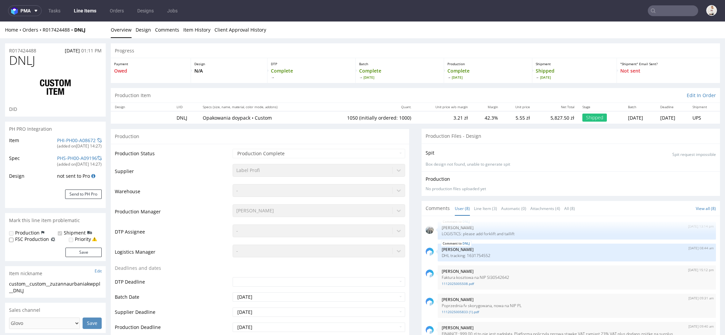
select select "in_progress"
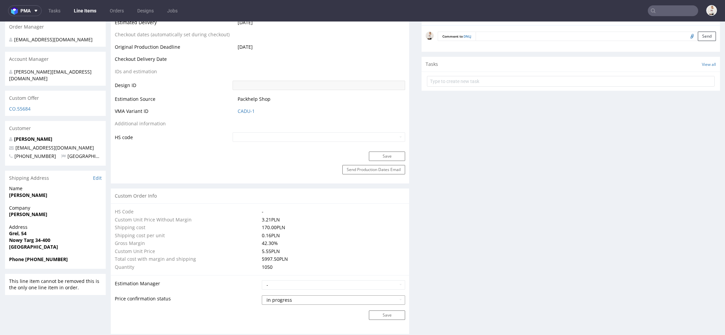
scroll to position [0, 0]
